Goal: Communication & Community: Answer question/provide support

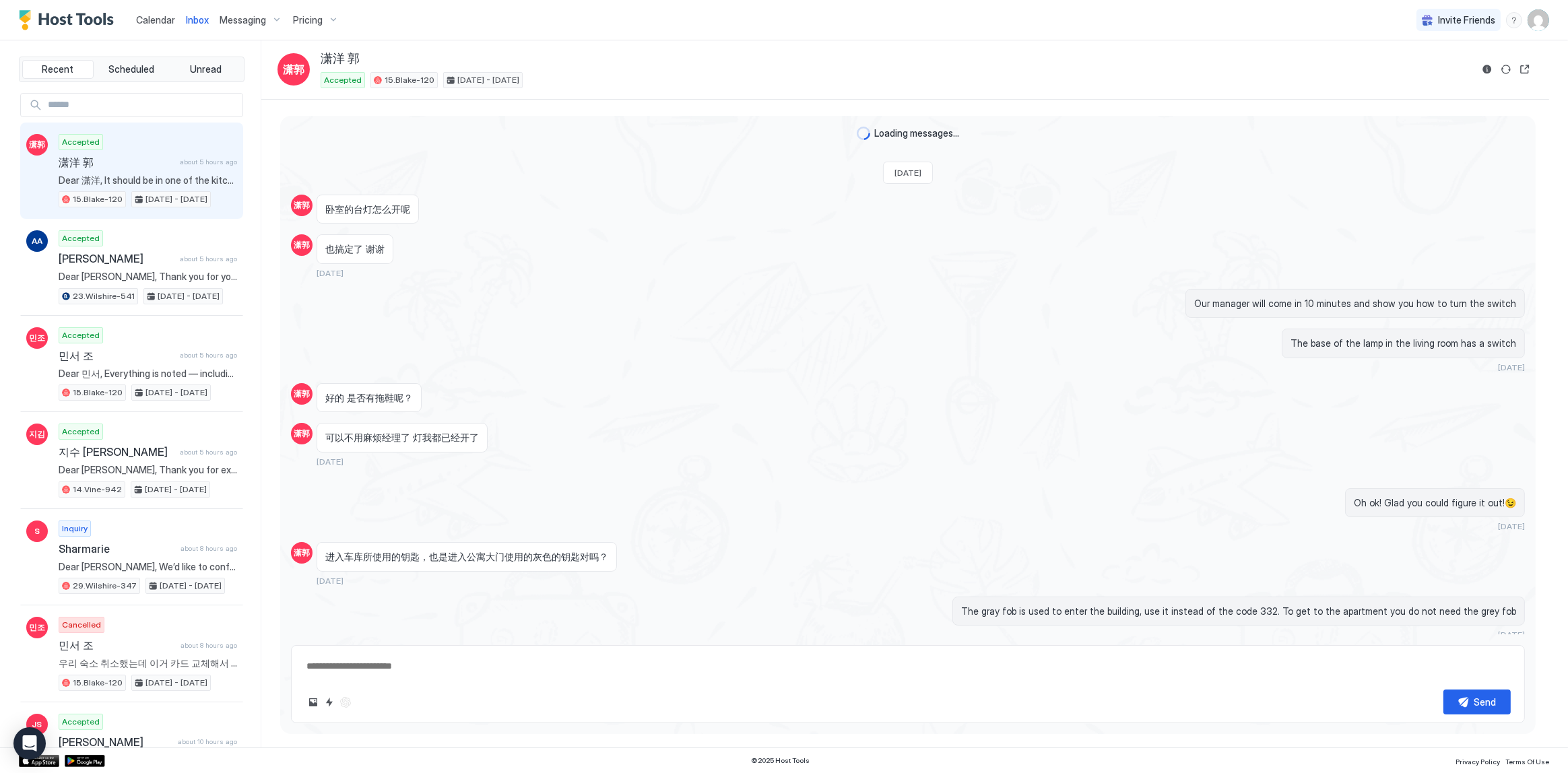
scroll to position [741, 0]
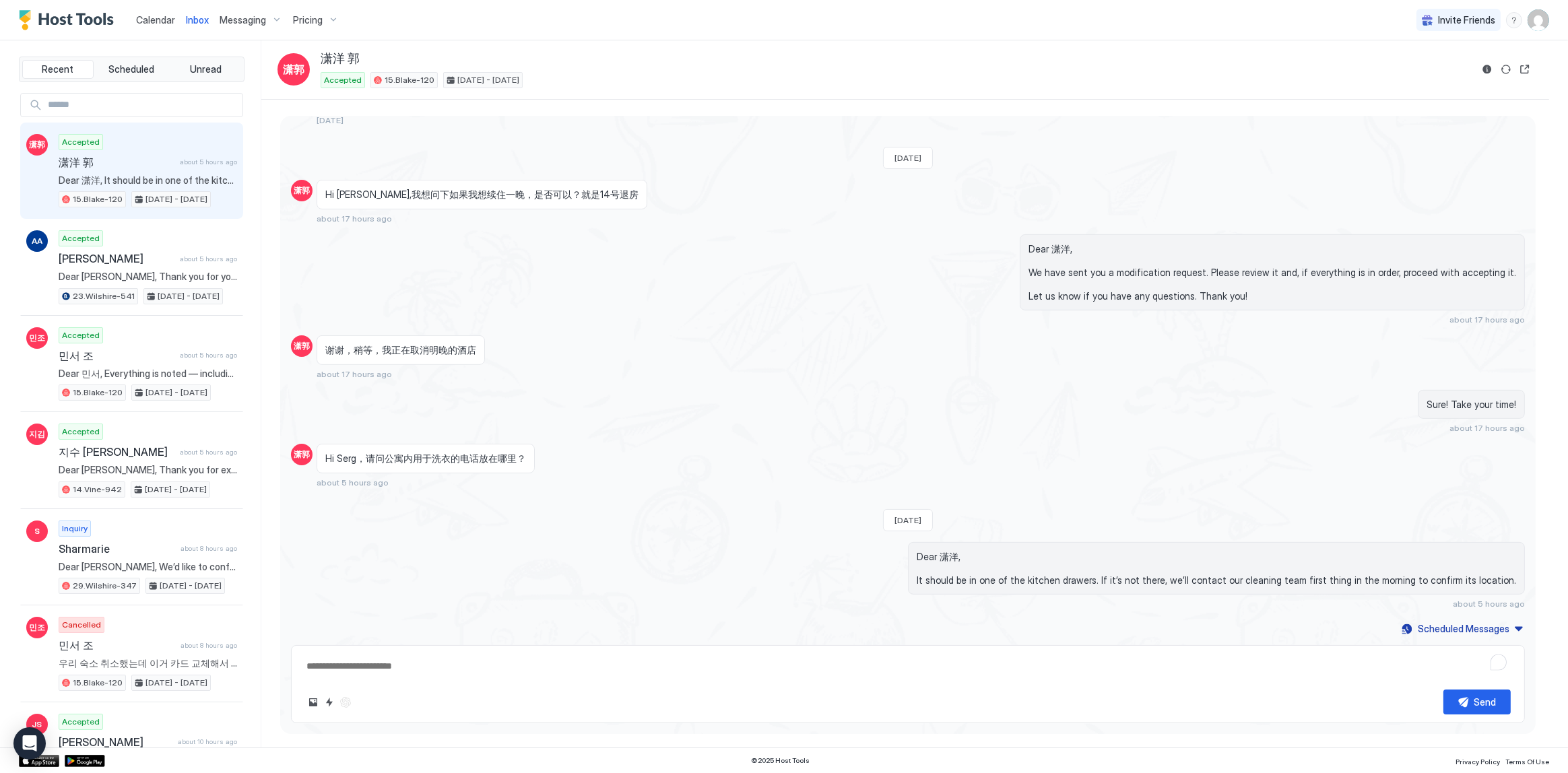
type textarea "*"
drag, startPoint x: 606, startPoint y: 373, endPoint x: 366, endPoint y: 94, distance: 368.0
click at [604, 370] on div "谢谢，稍等，我正在取消明晚的酒店 about 17 hours ago" at bounding box center [748, 358] width 863 height 44
click at [141, 16] on span "Calendar" at bounding box center [155, 20] width 39 height 12
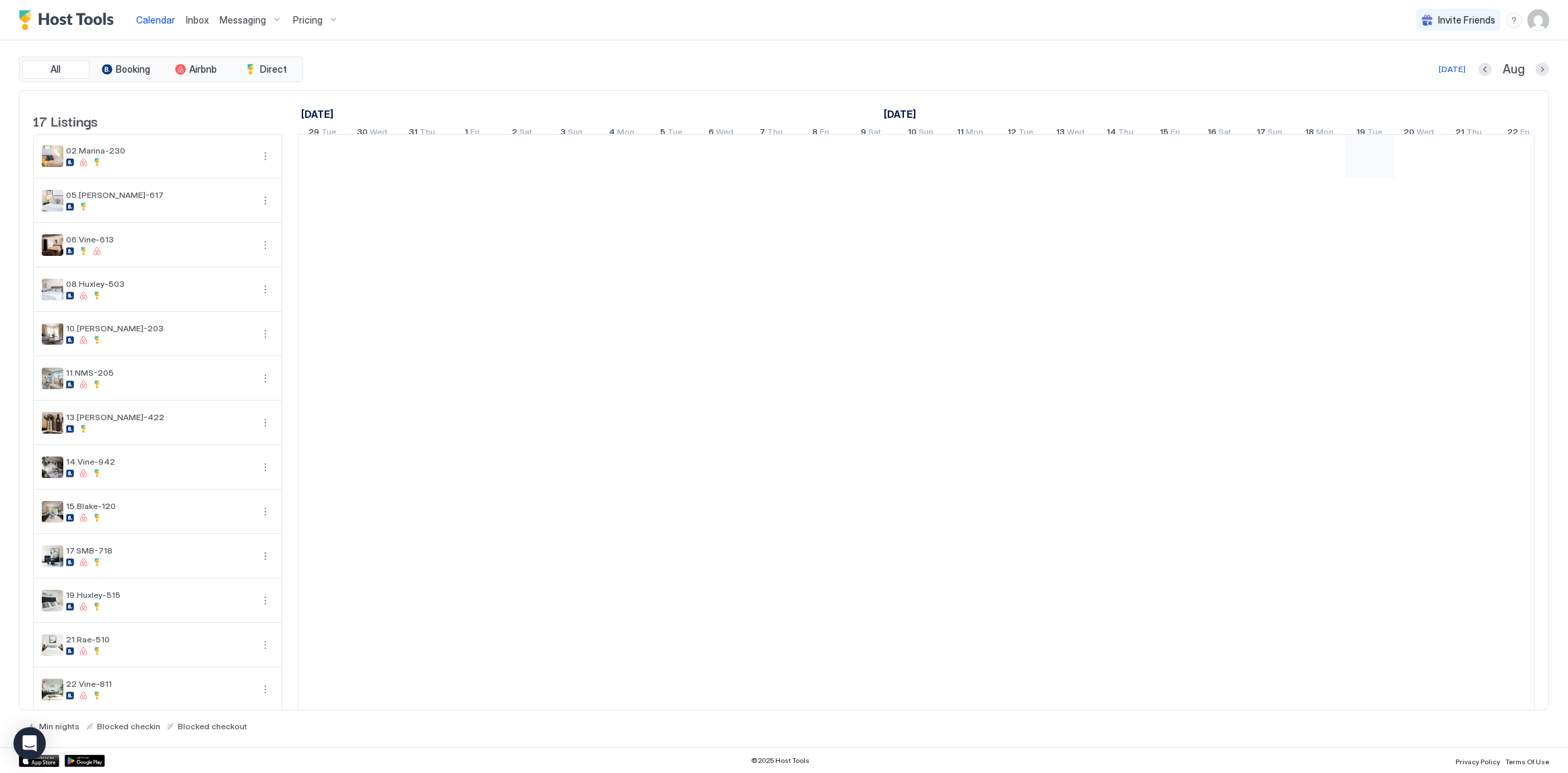
scroll to position [0, 748]
click at [501, 36] on div "Calendar Inbox Messaging Pricing Invite Friends SG" at bounding box center [784, 20] width 1568 height 41
click at [923, 29] on div "Calendar Inbox Messaging Pricing Invite Friends SG" at bounding box center [784, 20] width 1568 height 41
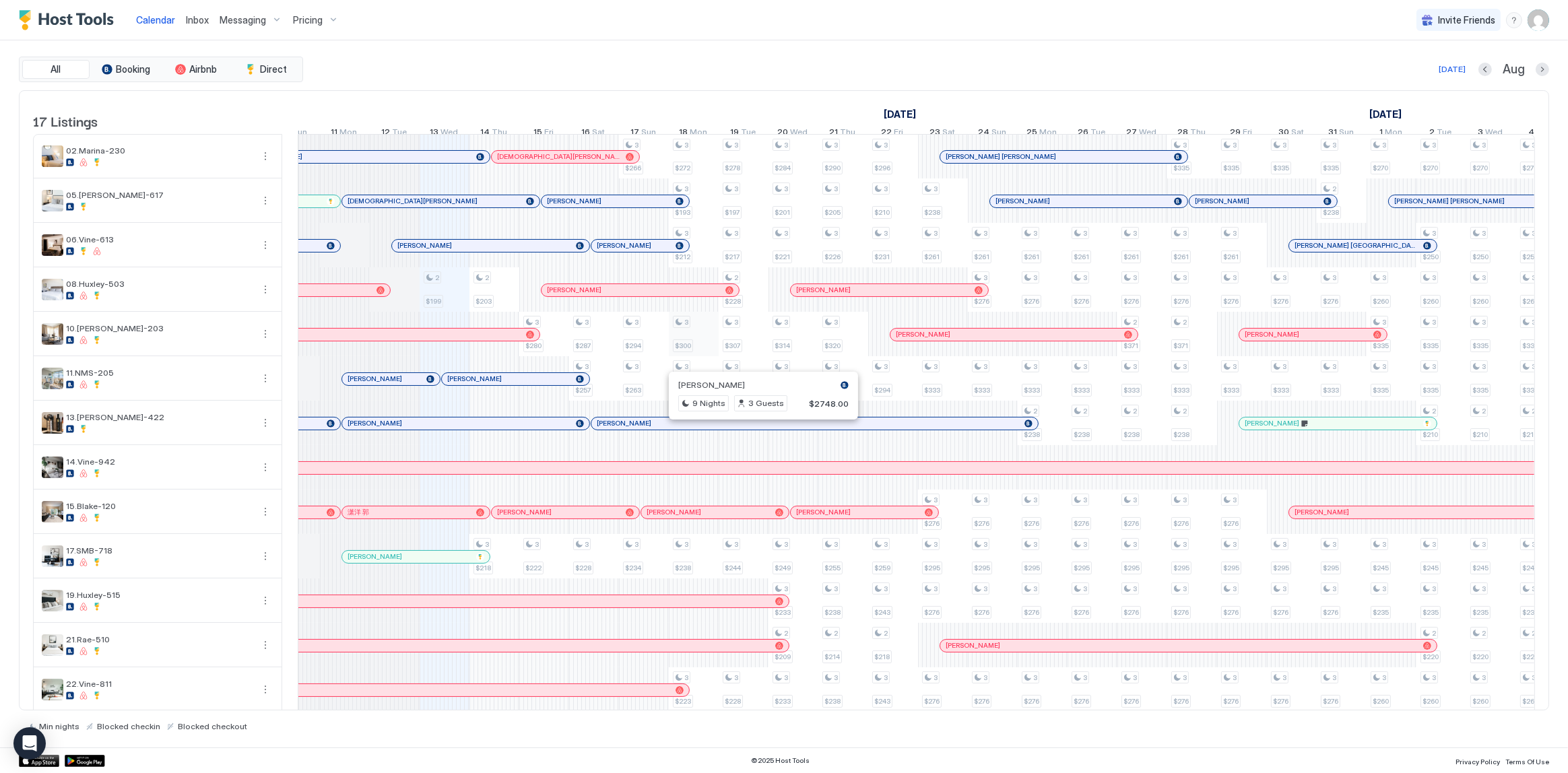
scroll to position [0, 626]
click at [557, 73] on div "Today Aug" at bounding box center [927, 70] width 1243 height 16
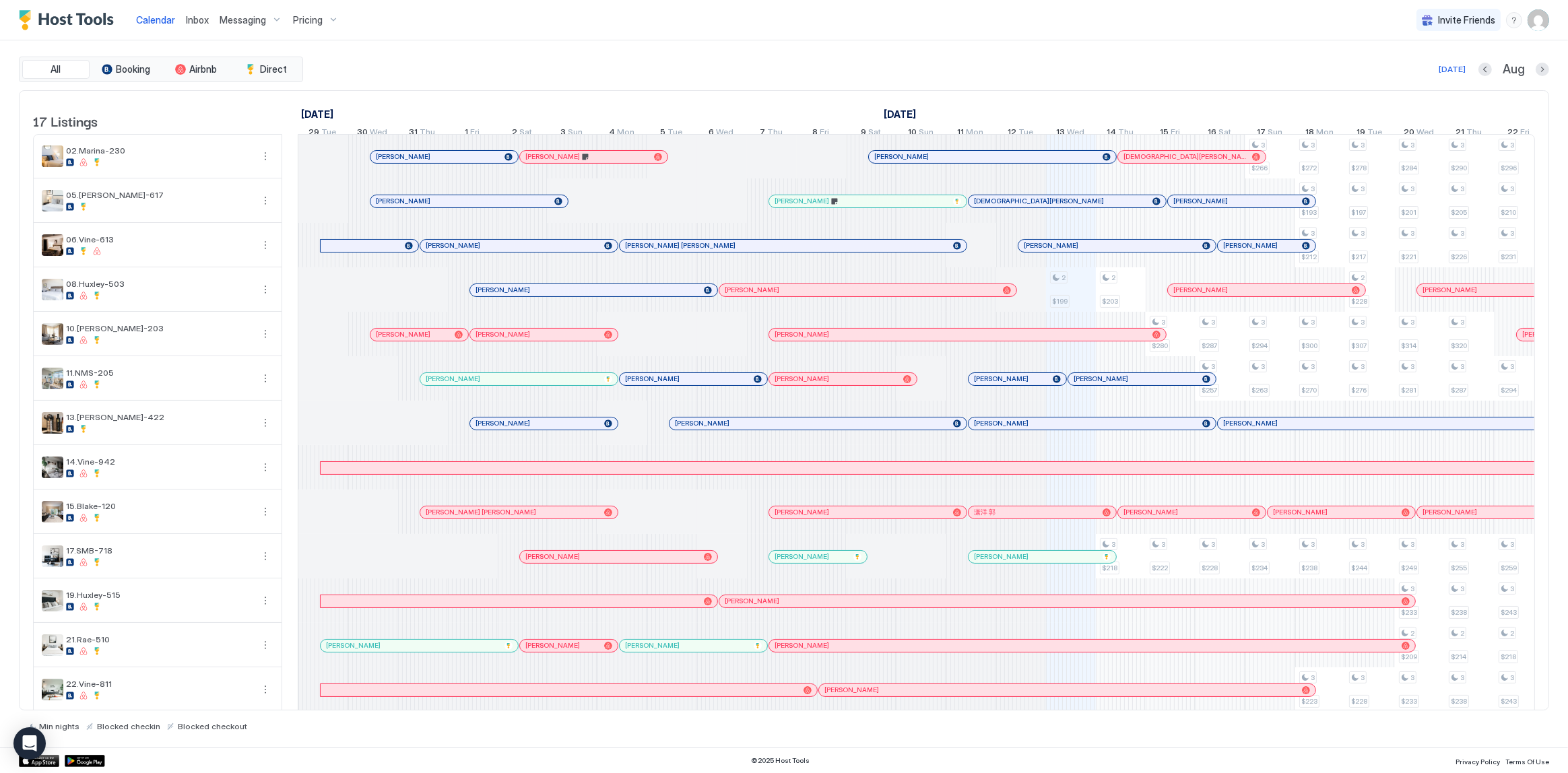
scroll to position [0, 748]
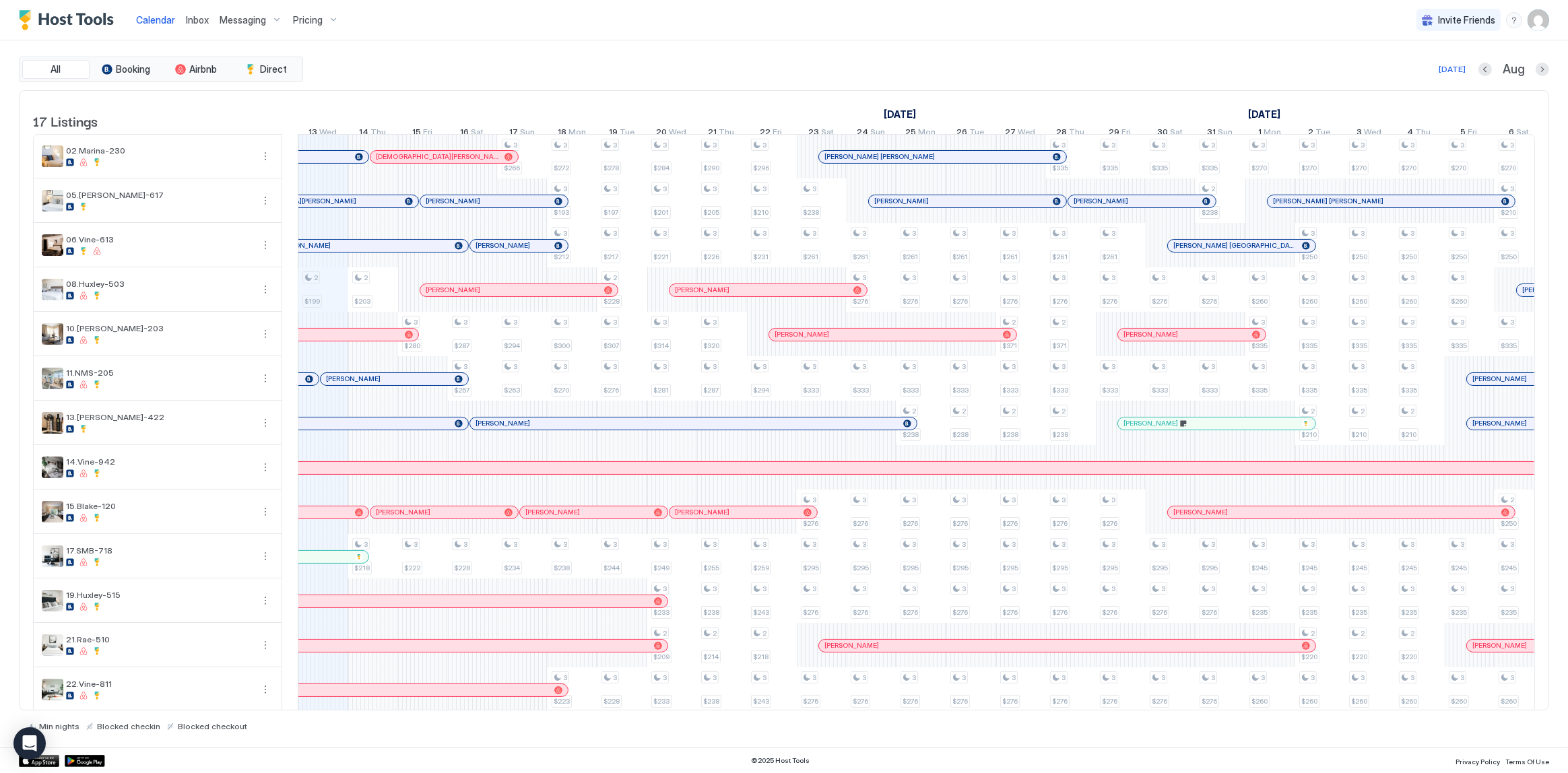
click at [89, 24] on img "Host Tools Logo" at bounding box center [70, 20] width 101 height 20
click at [363, 44] on div "All Booking Airbnb Direct Today Aug 17 Listings July 2025 August 2025 September…" at bounding box center [784, 394] width 1530 height 707
click at [206, 15] on span "Inbox" at bounding box center [197, 20] width 23 height 12
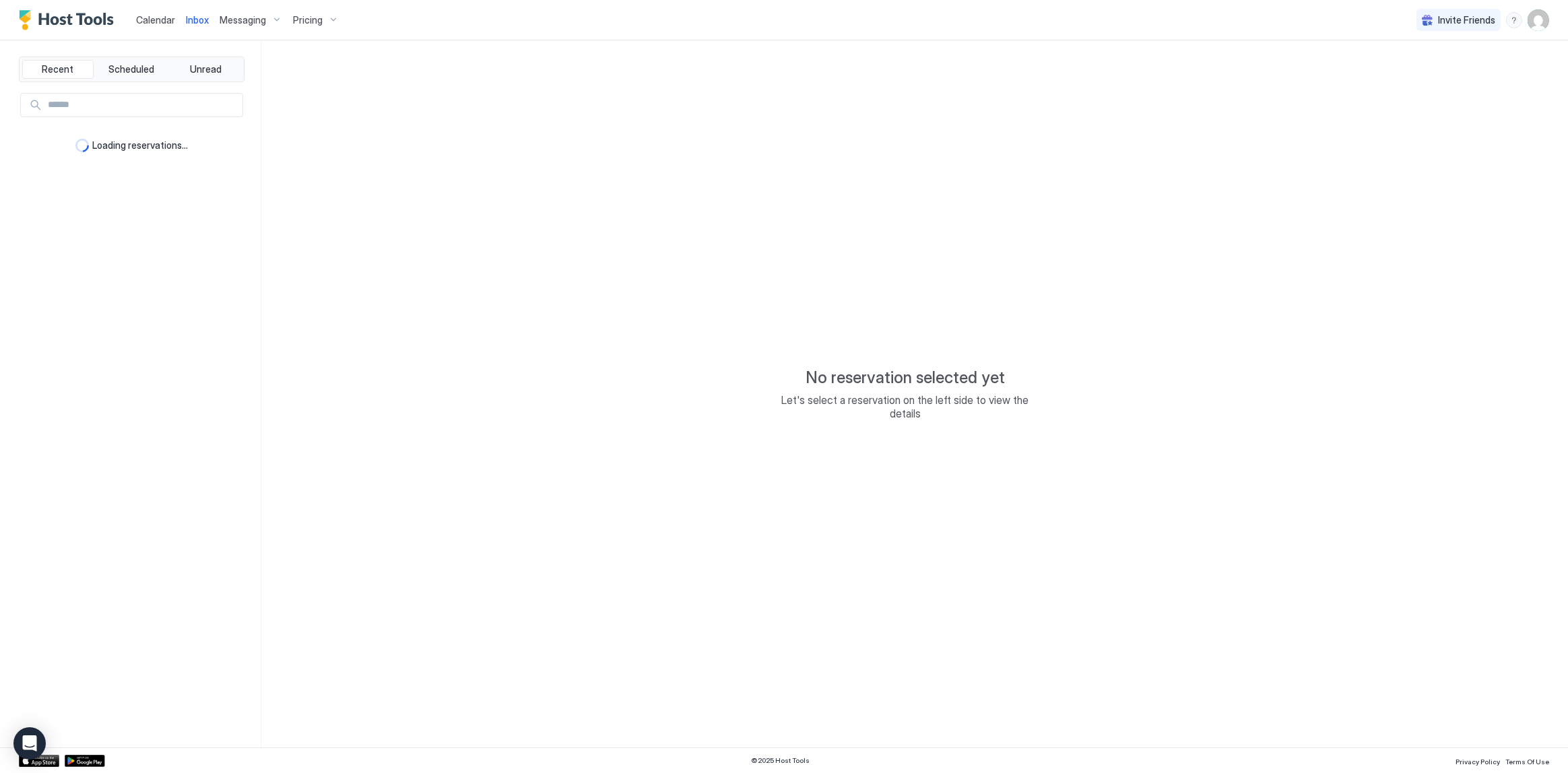
click at [200, 15] on span "Inbox" at bounding box center [197, 20] width 23 height 12
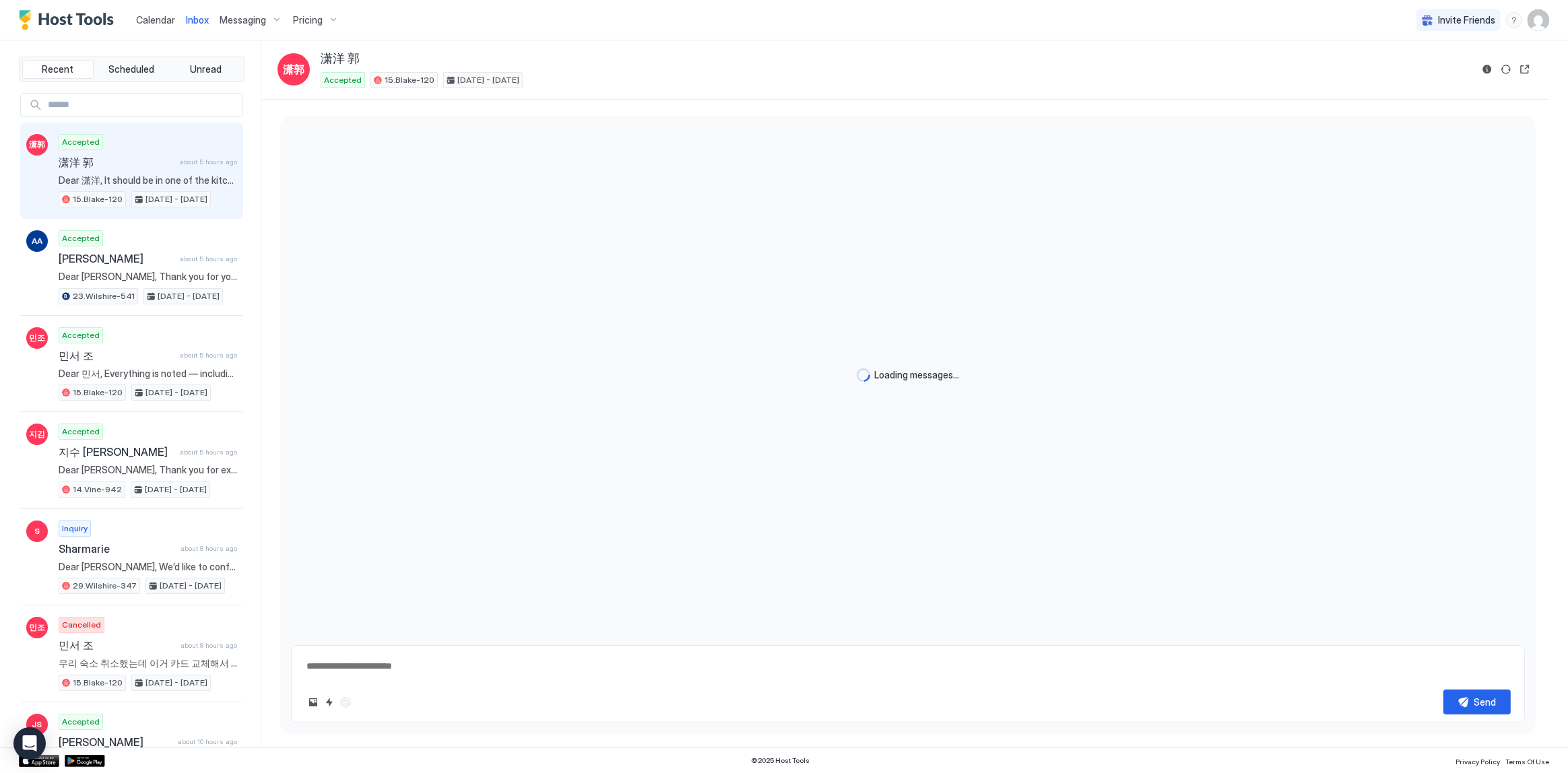
click at [200, 15] on span "Inbox" at bounding box center [197, 20] width 23 height 12
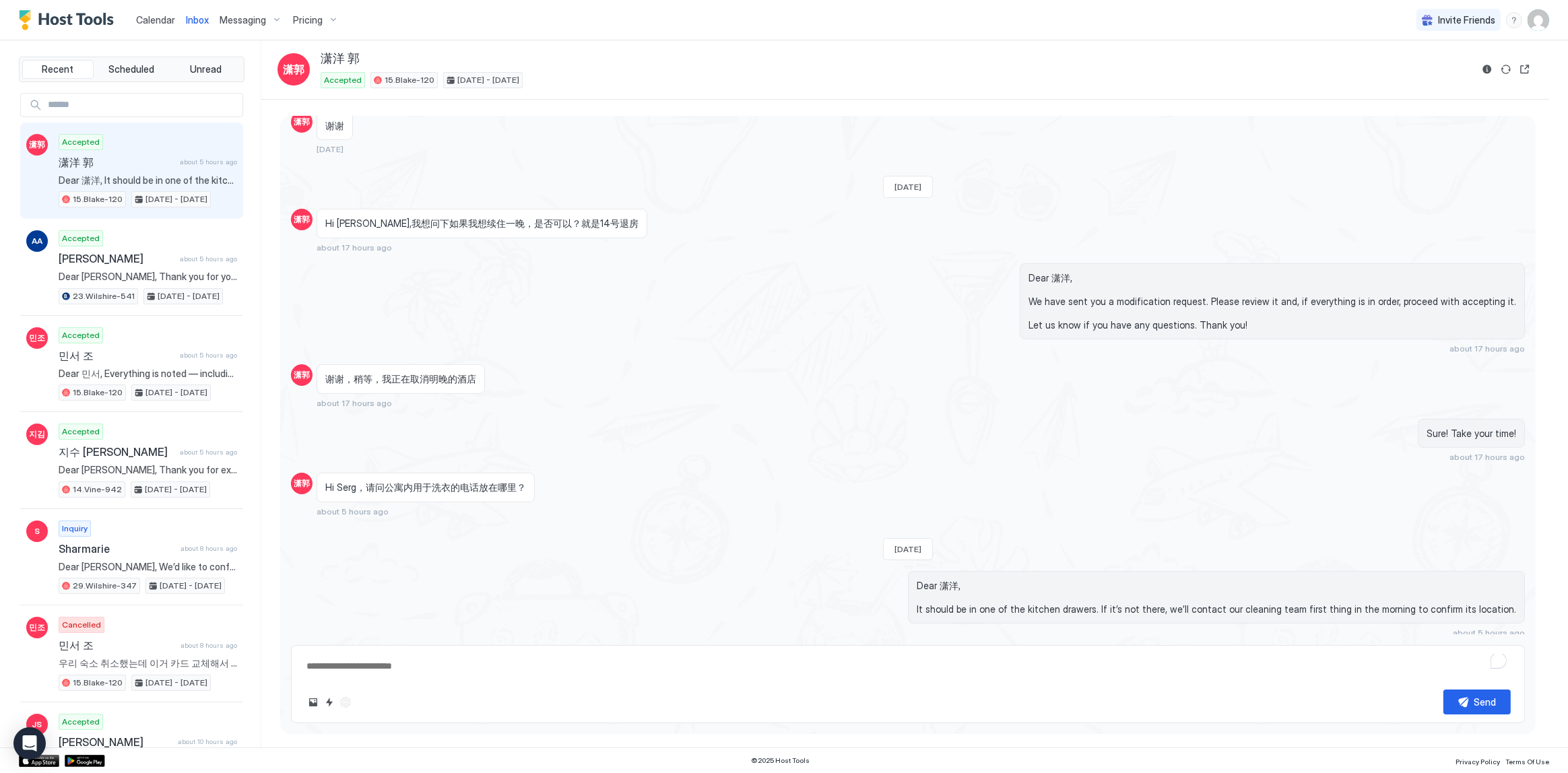
scroll to position [741, 0]
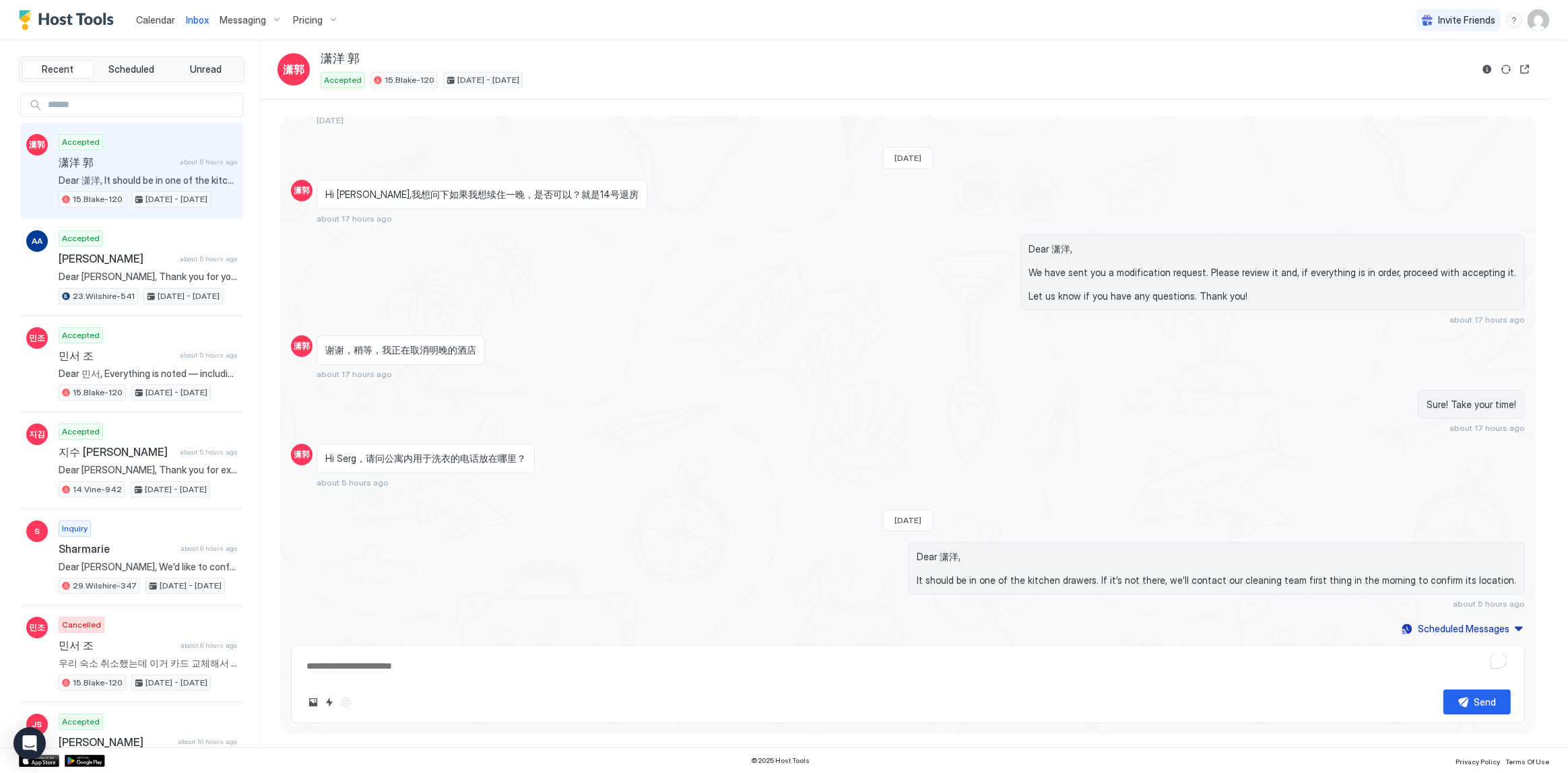
click at [617, 196] on div "Hi Serg,我想问下如果我想续住一晚，是否可以？就是14号退房 about 17 hours ago" at bounding box center [748, 202] width 863 height 44
click at [563, 52] on div "潇洋 郭" at bounding box center [896, 60] width 1150 height 16
click at [999, 510] on div "Last Monday 潇郭 卧室的台灯怎么开呢 潇郭 也搞定了 谢谢 1 day ago Our manager will come in 10 minut…" at bounding box center [908, 24] width 1255 height 1229
type textarea "*"
click at [438, 499] on div "Last Monday 潇郭 卧室的台灯怎么开呢 潇郭 也搞定了 谢谢 1 day ago Our manager will come in 10 minut…" at bounding box center [908, 24] width 1255 height 1229
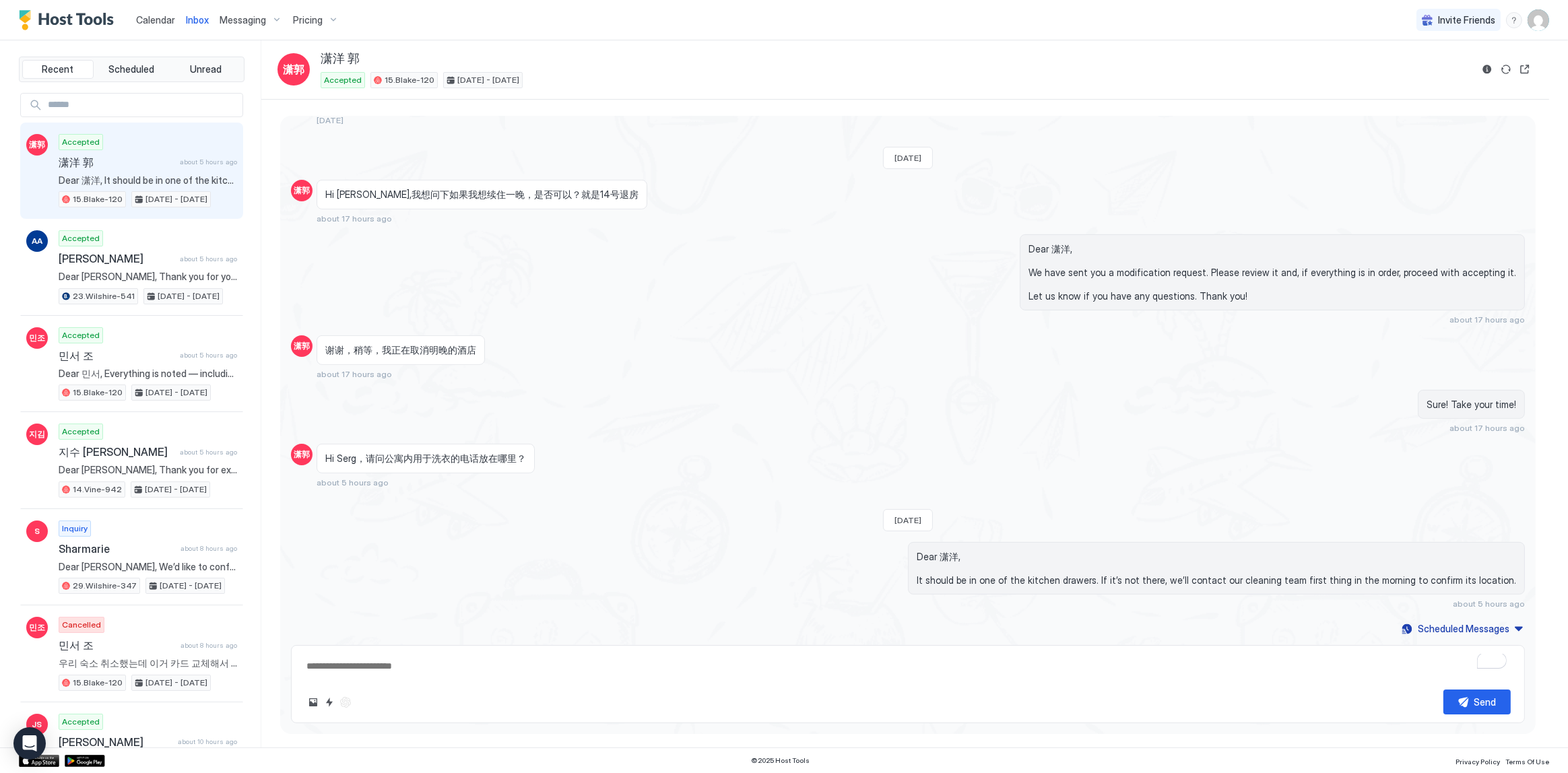
click at [686, 357] on div "谢谢，稍等，我正在取消明晚的酒店 about 17 hours ago" at bounding box center [748, 358] width 863 height 44
click at [750, 357] on div "谢谢，稍等，我正在取消明晚的酒店 about 17 hours ago" at bounding box center [748, 358] width 863 height 44
click at [761, 377] on div "Last Monday 潇郭 卧室的台灯怎么开呢 潇郭 也搞定了 谢谢 1 day ago Our manager will come in 10 minut…" at bounding box center [908, 24] width 1255 height 1229
click at [148, 16] on span "Calendar" at bounding box center [155, 20] width 39 height 12
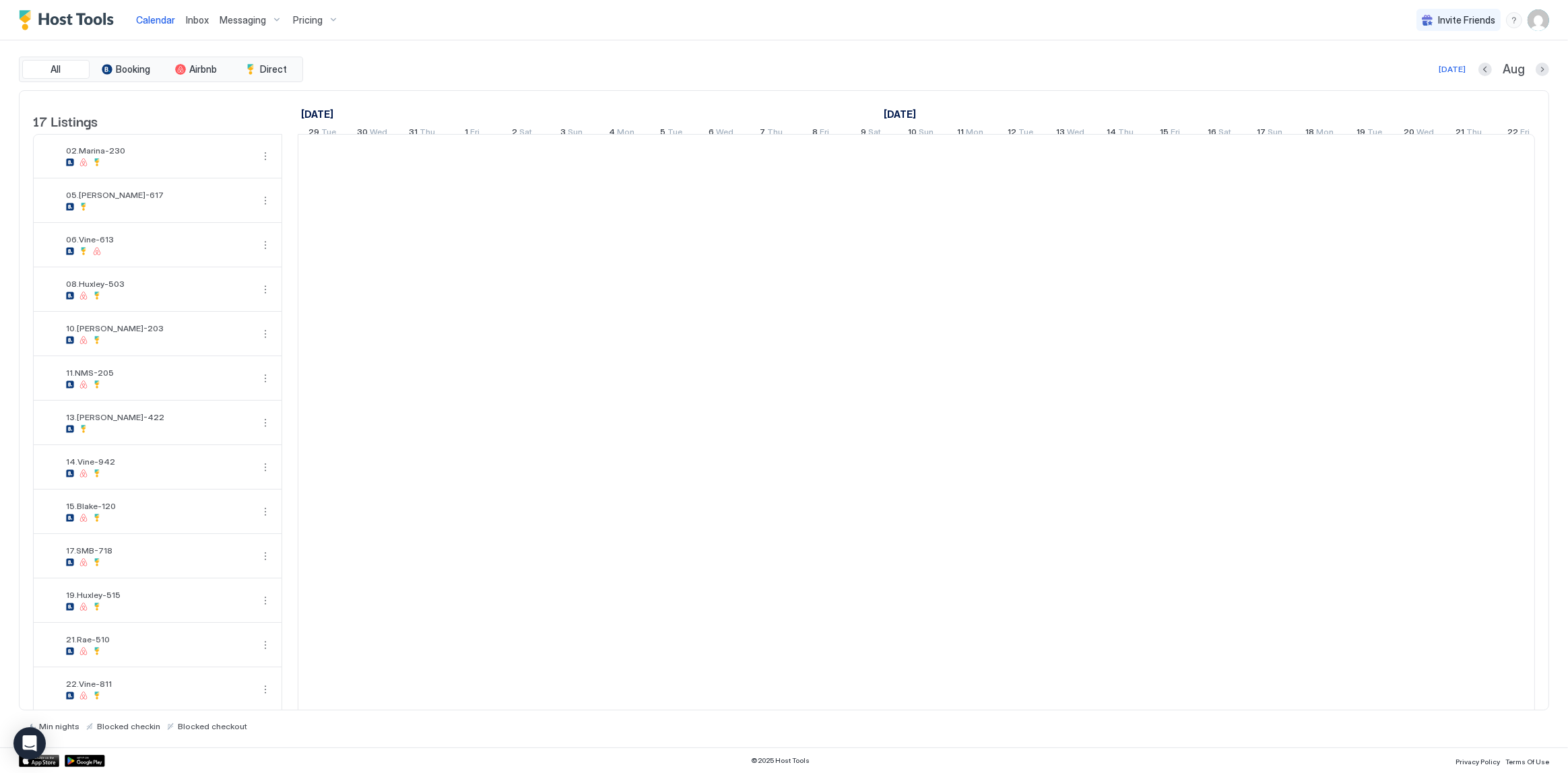
click at [148, 16] on span "Calendar" at bounding box center [155, 20] width 39 height 12
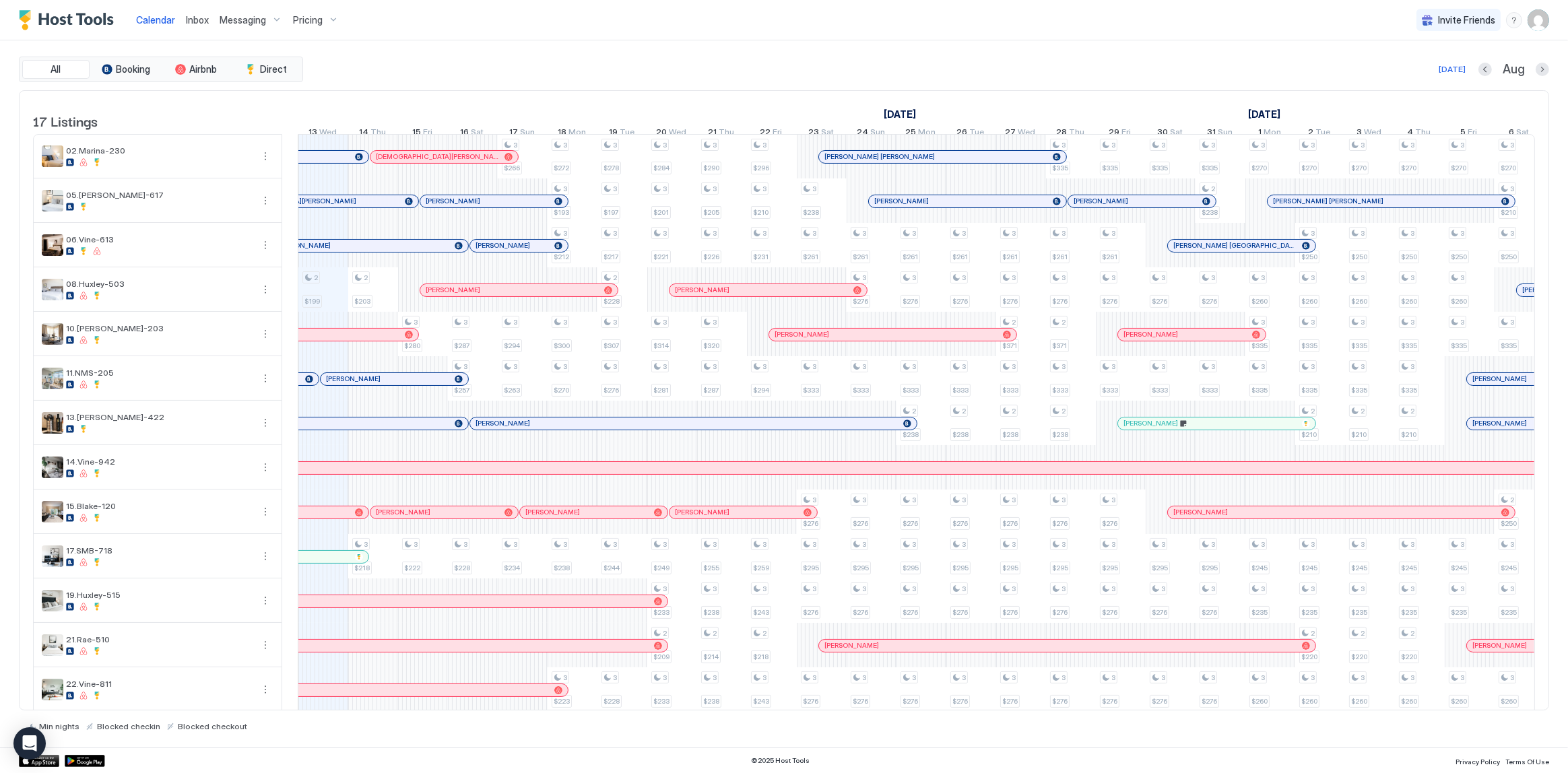
click at [764, 83] on div "All Booking Airbnb Direct Today Aug 17 Listings July 2025 August 2025 September…" at bounding box center [784, 393] width 1530 height 675
click at [738, 57] on div "All Booking Airbnb Direct [DATE] Aug" at bounding box center [784, 70] width 1530 height 26
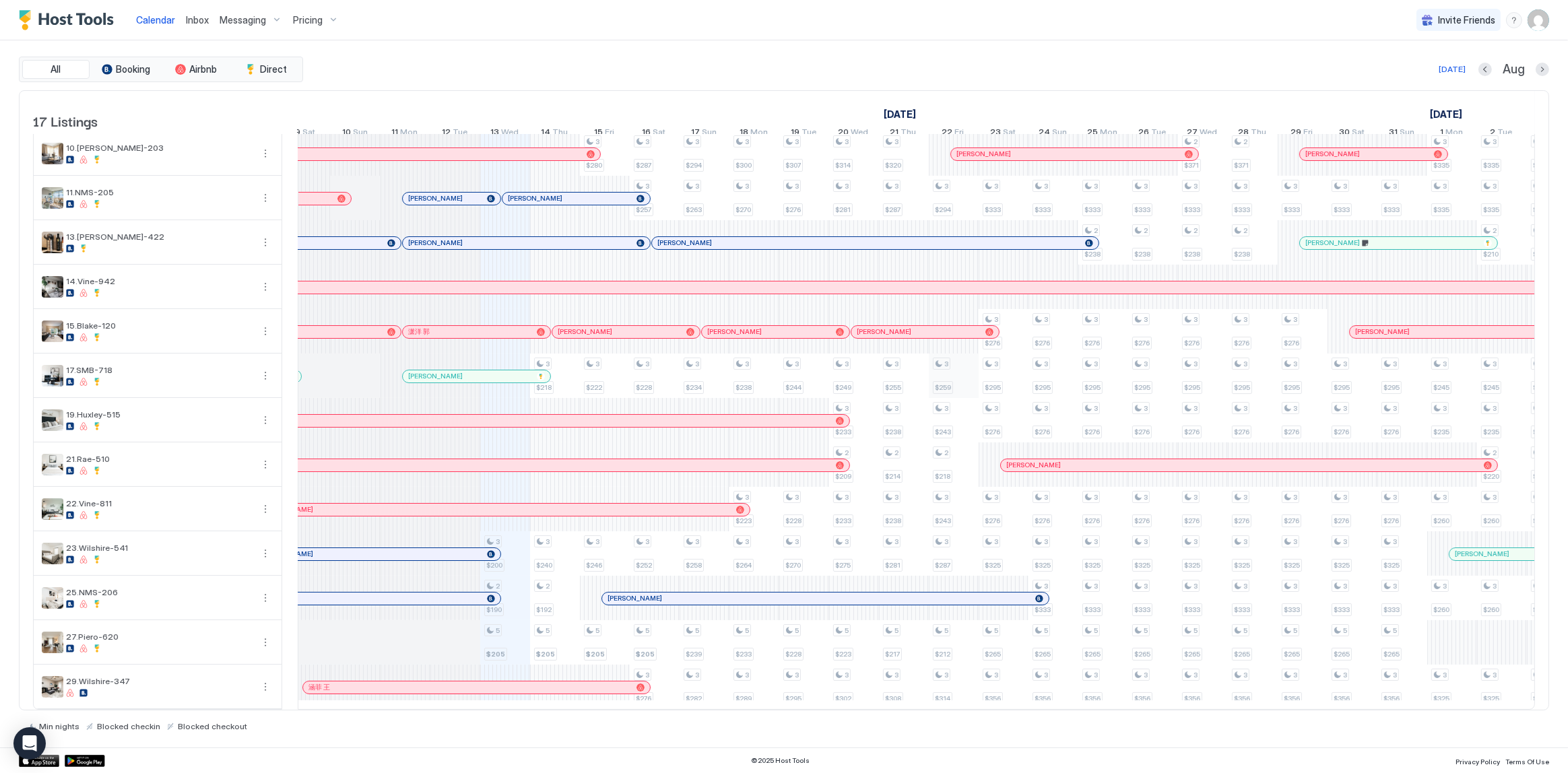
scroll to position [0, 564]
click at [663, 50] on div "All Booking Airbnb Direct Today Aug 17 Listings July 2025 August 2025 September…" at bounding box center [784, 394] width 1530 height 707
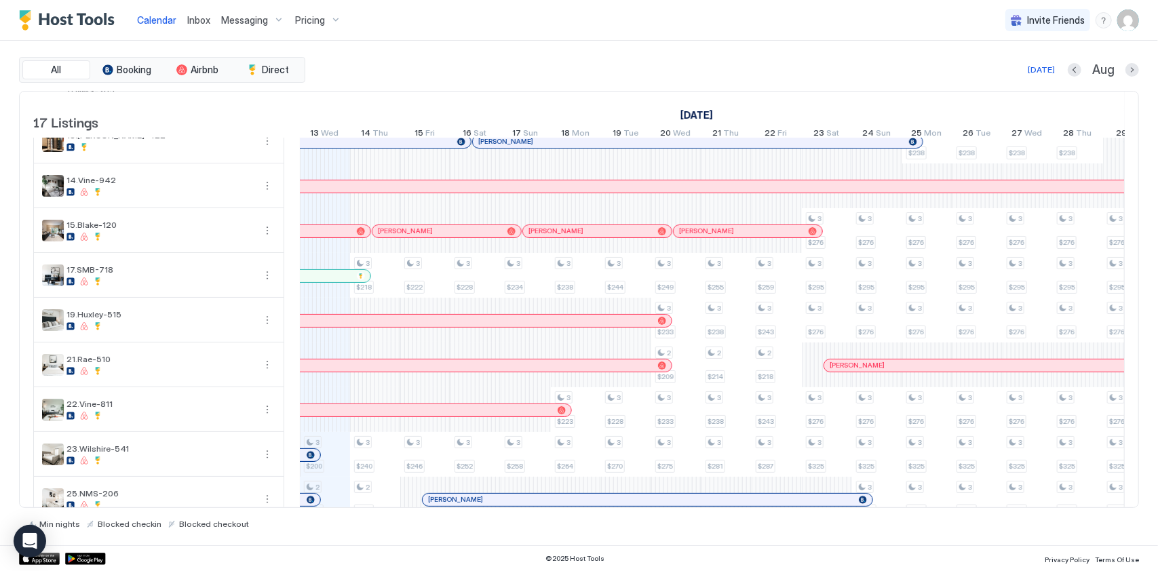
scroll to position [399, 0]
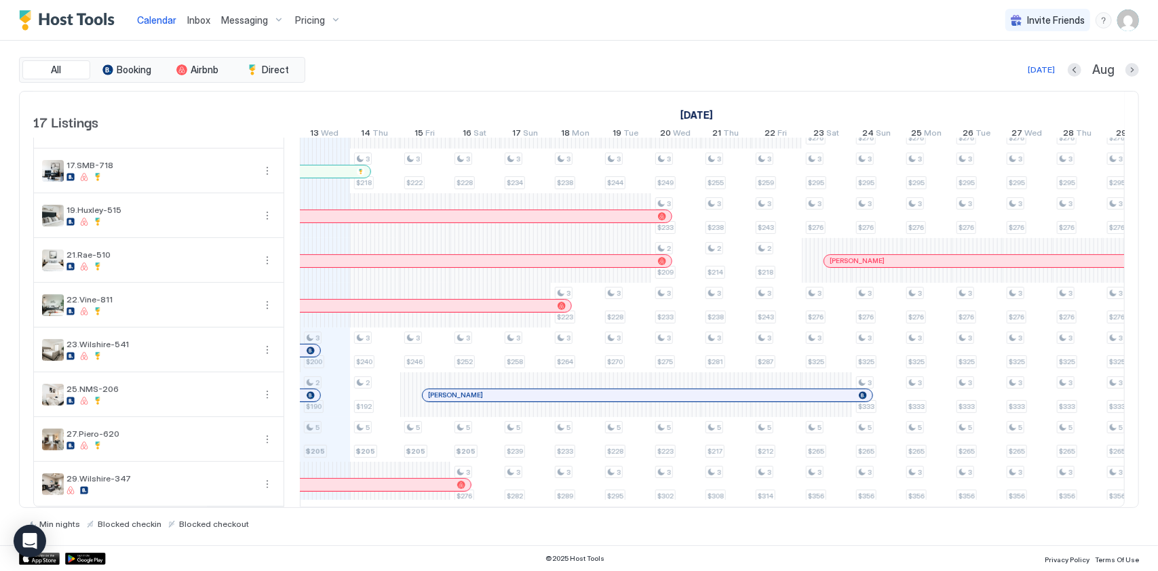
click at [656, 7] on div "Calendar Inbox Messaging Pricing Invite Friends SG" at bounding box center [579, 20] width 1158 height 41
click at [96, 160] on span "17.SMB-718" at bounding box center [159, 165] width 187 height 10
copy tbody "17.SMB-718"
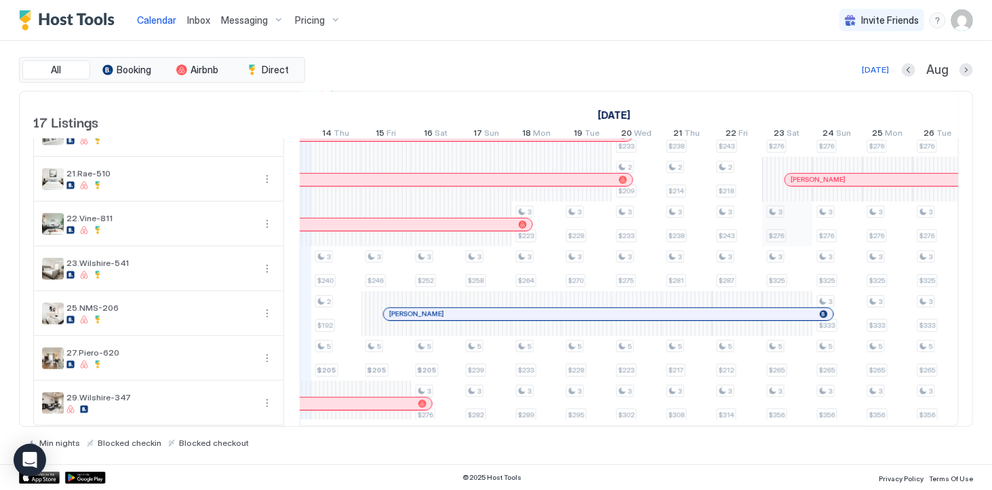
scroll to position [0, 754]
drag, startPoint x: 876, startPoint y: 68, endPoint x: 386, endPoint y: 236, distance: 518.3
click at [876, 68] on div "[DATE]" at bounding box center [875, 70] width 27 height 12
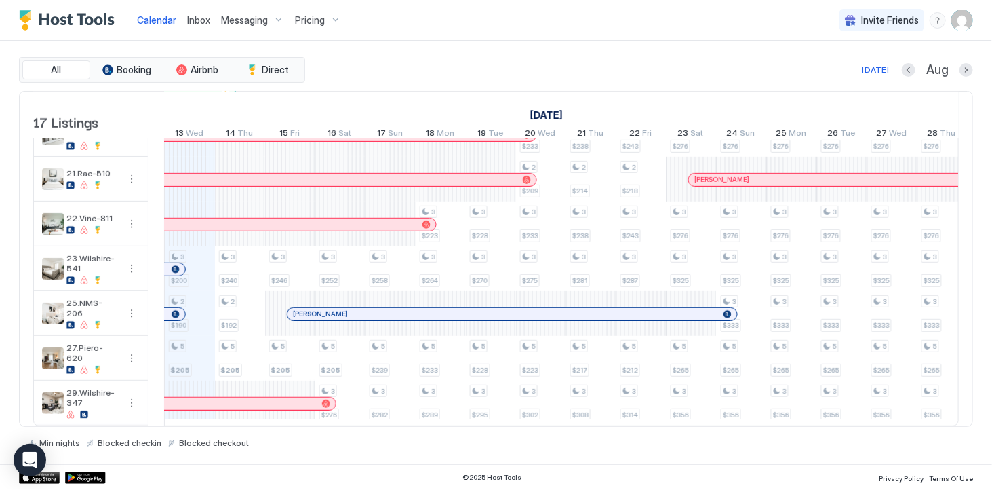
drag, startPoint x: 296, startPoint y: 204, endPoint x: 160, endPoint y: 206, distance: 135.6
click at [160, 206] on td at bounding box center [157, 45] width 16 height 762
click at [313, 27] on div "Pricing" at bounding box center [318, 20] width 57 height 23
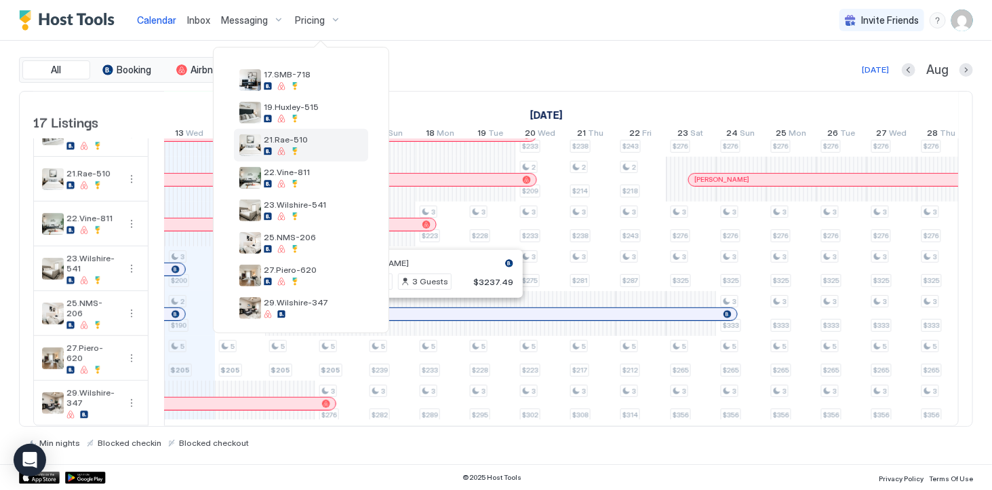
click at [317, 144] on div "21.Rae-510" at bounding box center [301, 145] width 134 height 33
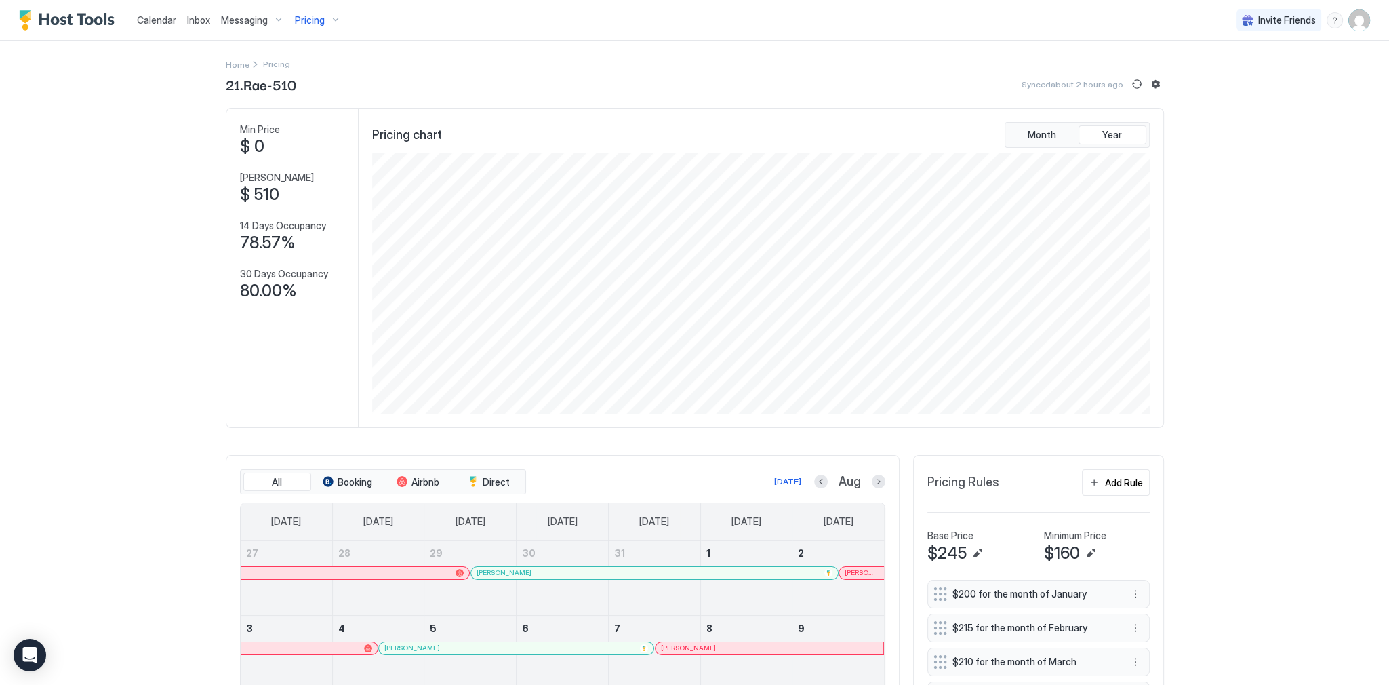
click at [258, 87] on span "21.Rae-510" at bounding box center [261, 84] width 71 height 20
copy span "21.Rae-510"
click at [312, 23] on span "Pricing" at bounding box center [310, 20] width 30 height 12
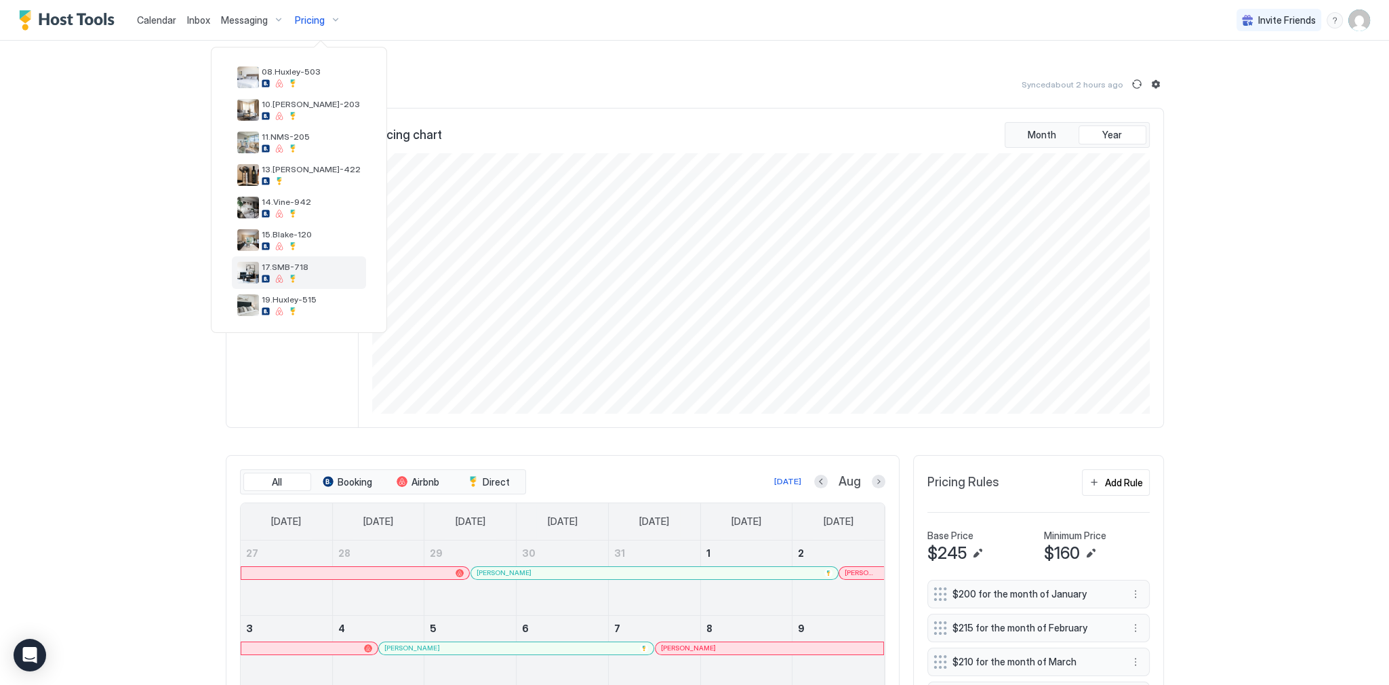
scroll to position [217, 0]
click at [306, 215] on div "17.SMB-718" at bounding box center [299, 211] width 134 height 33
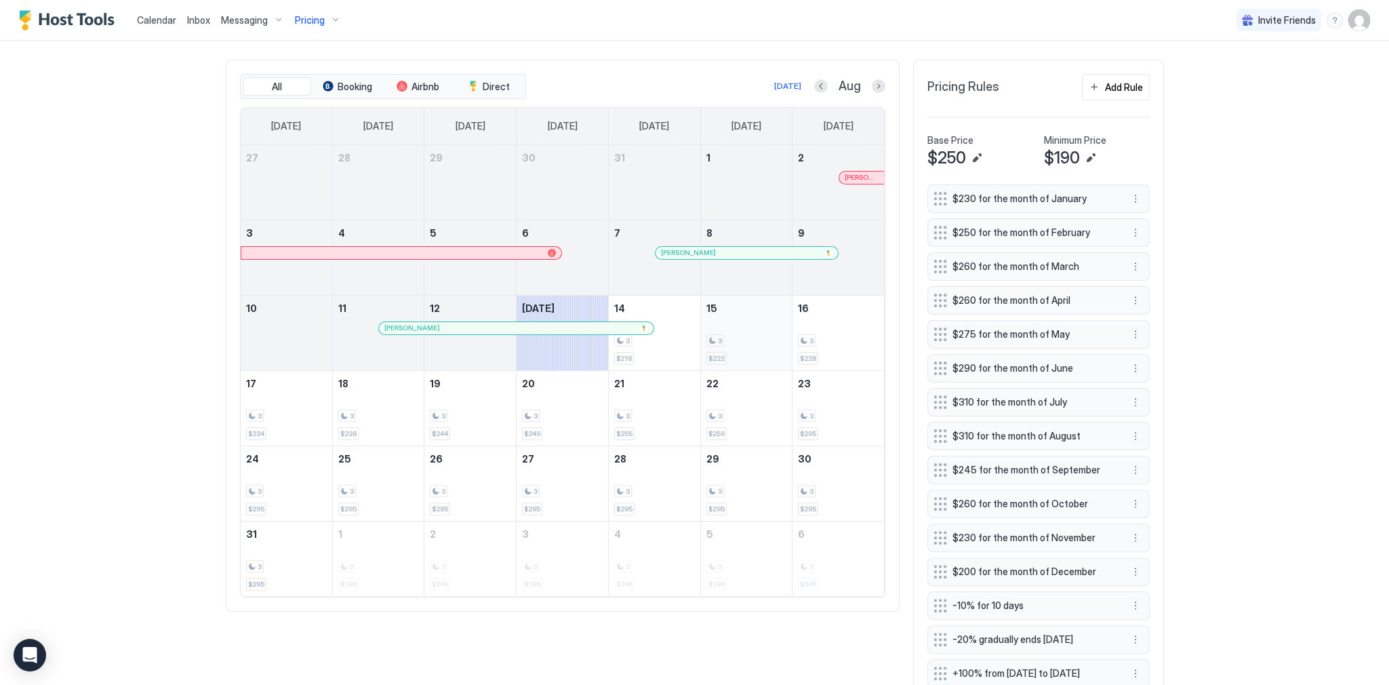
scroll to position [434, 0]
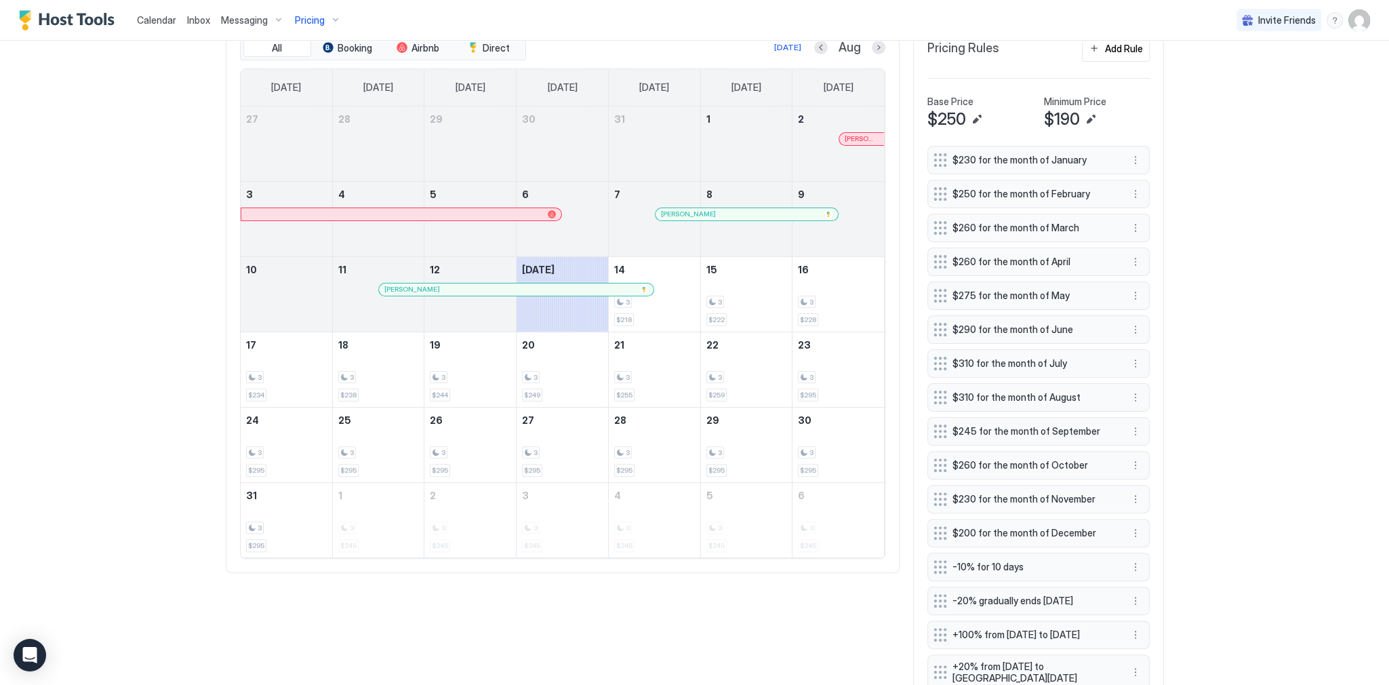
click at [1268, 197] on div "Calendar Inbox Messaging Pricing Invite Friends SG Home Pricing 17.SMB-718 Sync…" at bounding box center [694, 342] width 1389 height 685
click at [168, 22] on span "Calendar" at bounding box center [156, 20] width 39 height 12
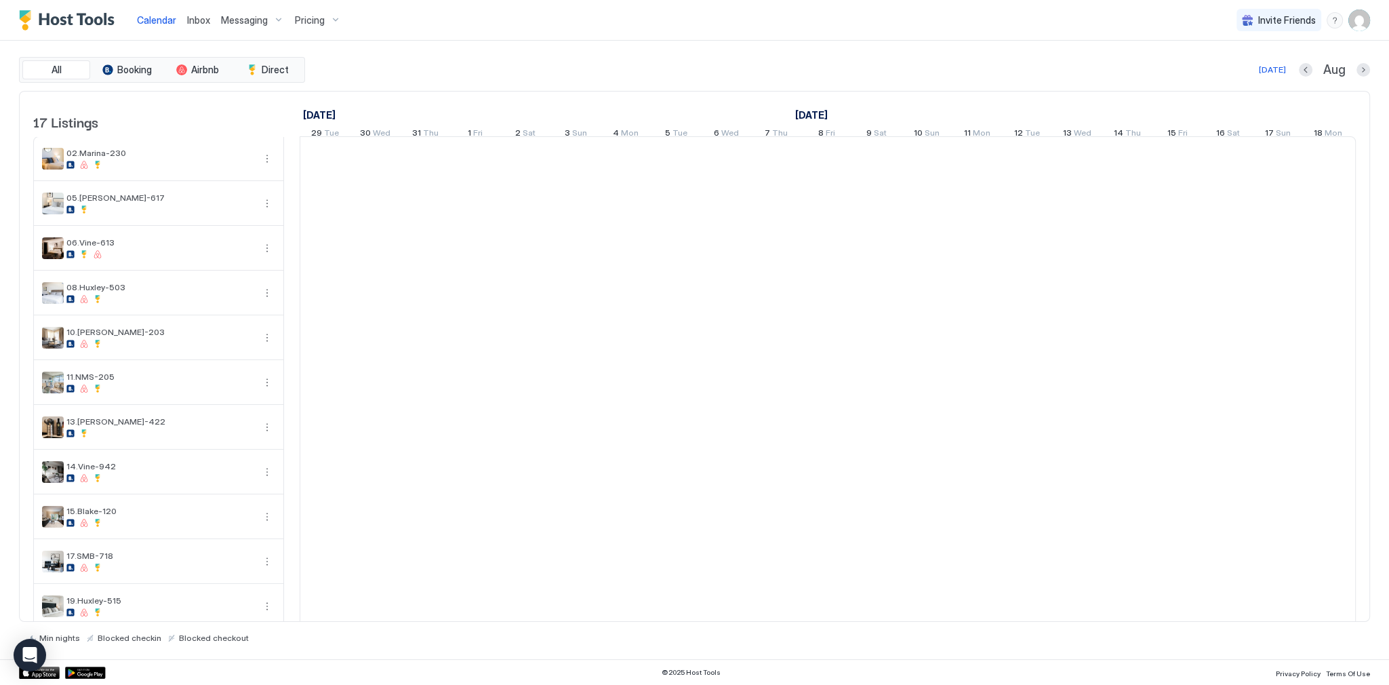
click at [168, 22] on span "Calendar" at bounding box center [156, 20] width 39 height 12
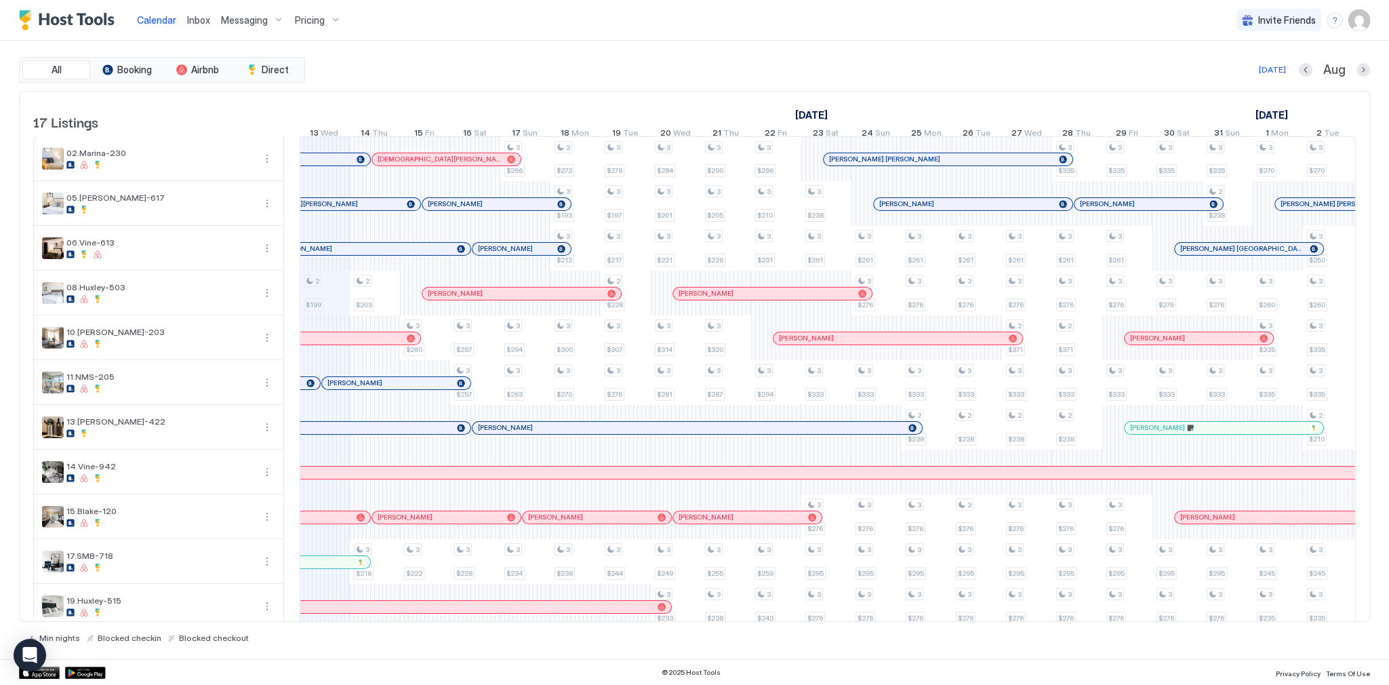
click at [892, 43] on div "All Booking Airbnb Direct [DATE] [DATE] Listings [DATE] [DATE] [DATE] 29 Tue 30…" at bounding box center [694, 350] width 1351 height 618
click at [689, 54] on div "All Booking Airbnb Direct [DATE] [DATE] Listings [DATE] [DATE] [DATE] 29 Tue 30…" at bounding box center [694, 350] width 1351 height 618
click at [711, 78] on div "All Booking Airbnb Direct [DATE] Aug" at bounding box center [694, 70] width 1351 height 26
click at [689, 78] on div "All Booking Airbnb Direct [DATE] Aug" at bounding box center [694, 70] width 1351 height 26
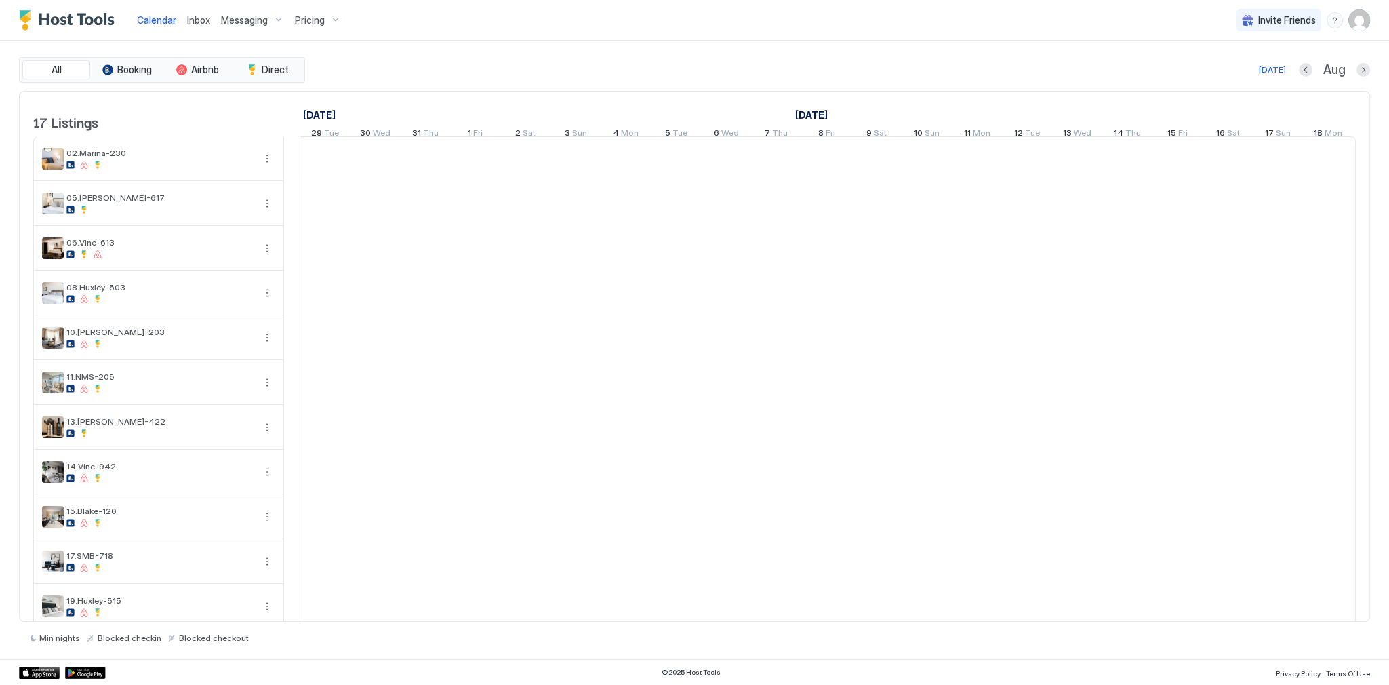
scroll to position [0, 753]
click at [688, 78] on div "All Booking Airbnb Direct [DATE] Aug" at bounding box center [694, 70] width 1351 height 26
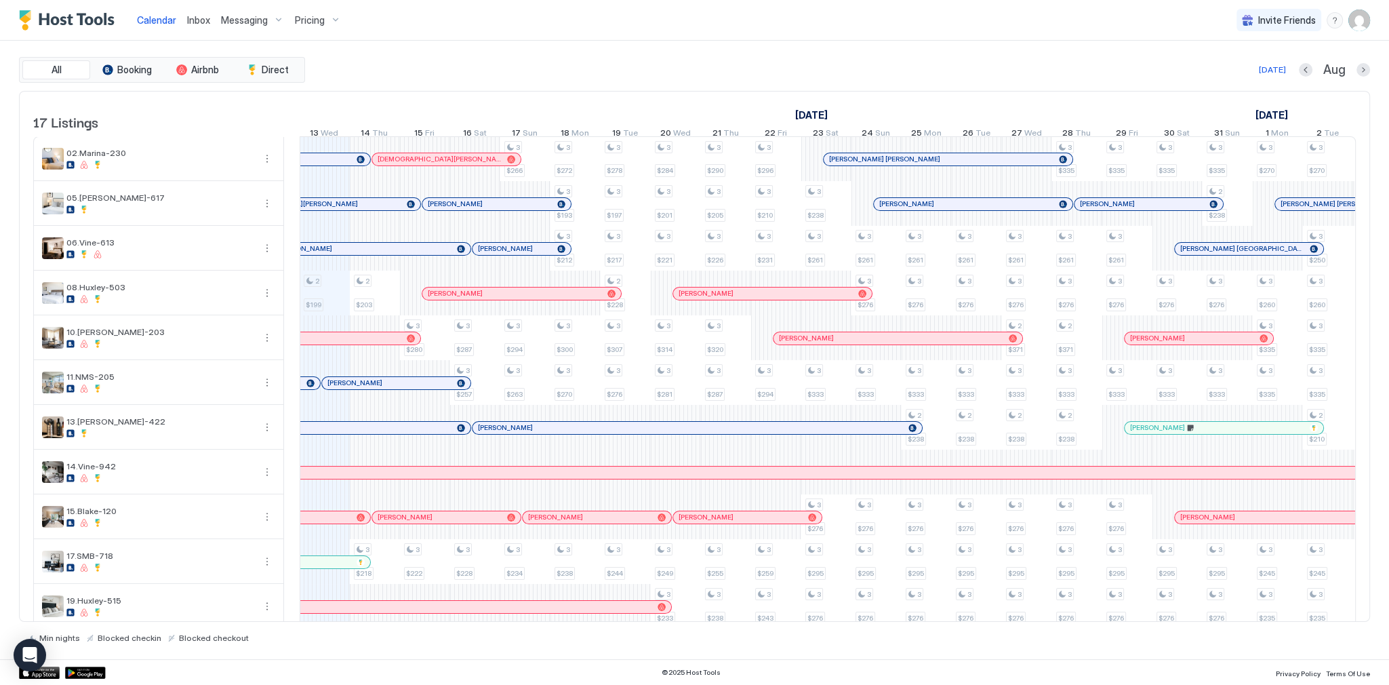
click at [829, 43] on div "All Booking Airbnb Direct [DATE] [DATE] Listings [DATE] [DATE] [DATE] 29 Tue 30…" at bounding box center [694, 350] width 1351 height 618
